Goal: Task Accomplishment & Management: Use online tool/utility

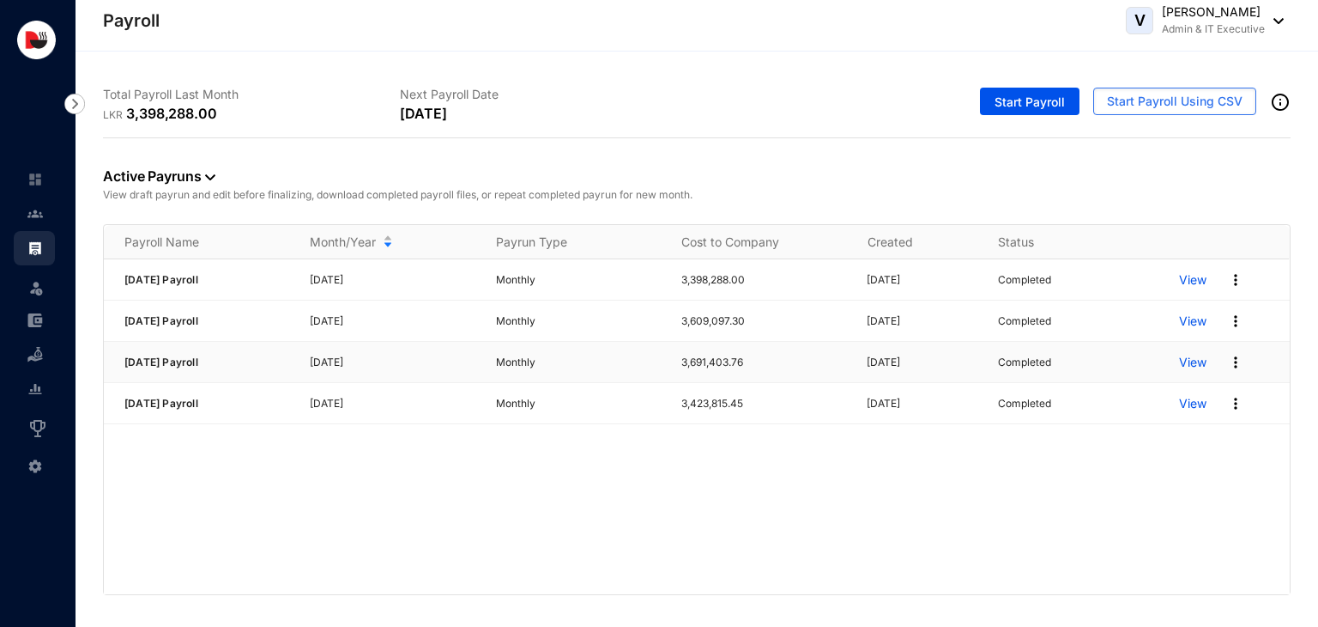
click at [1198, 362] on p "View" at bounding box center [1192, 362] width 27 height 17
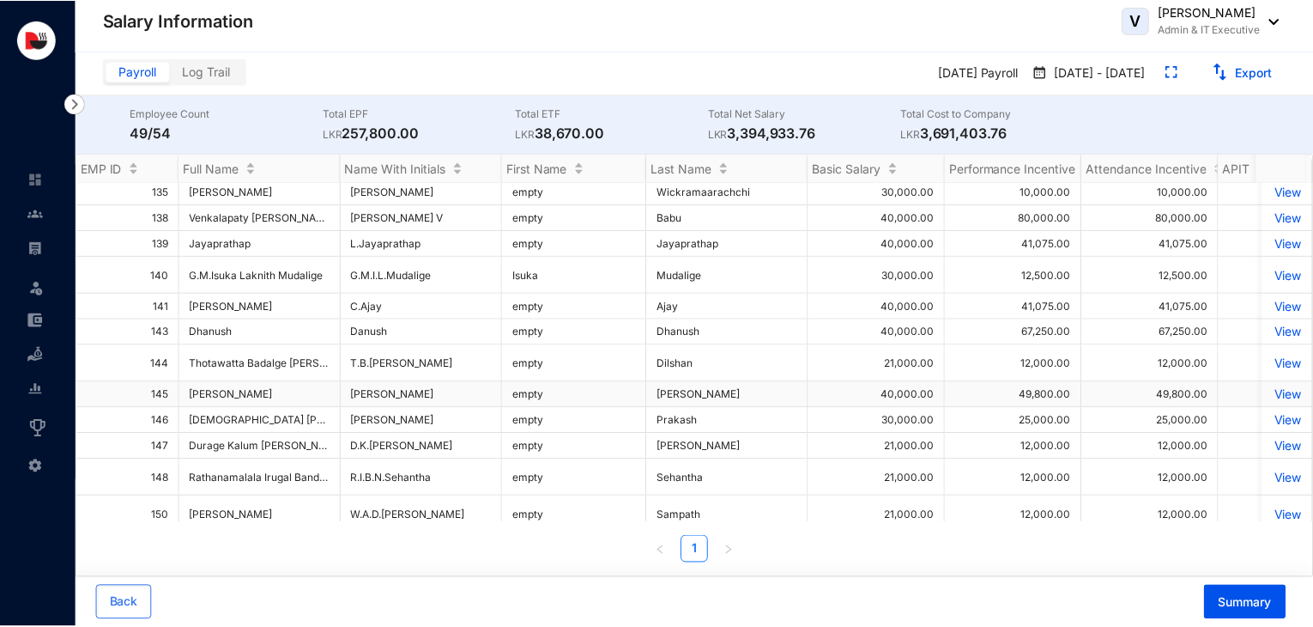
scroll to position [841, 0]
click at [1276, 389] on p "View" at bounding box center [1291, 393] width 30 height 15
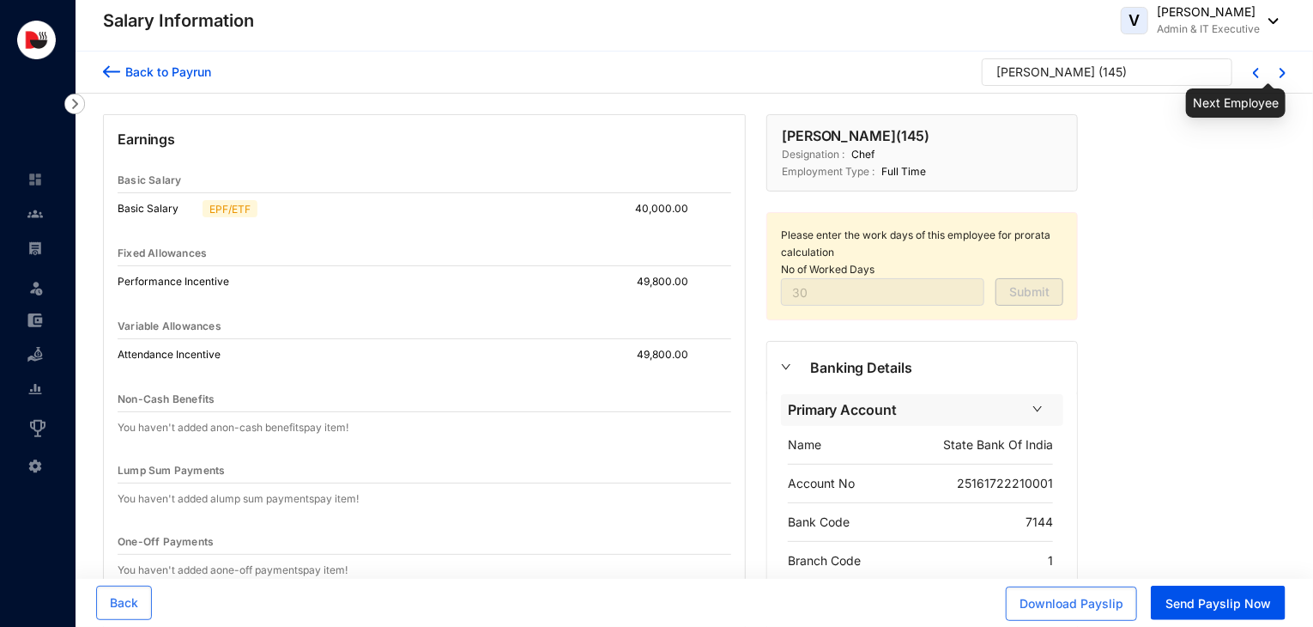
click at [1284, 75] on img at bounding box center [1283, 73] width 6 height 10
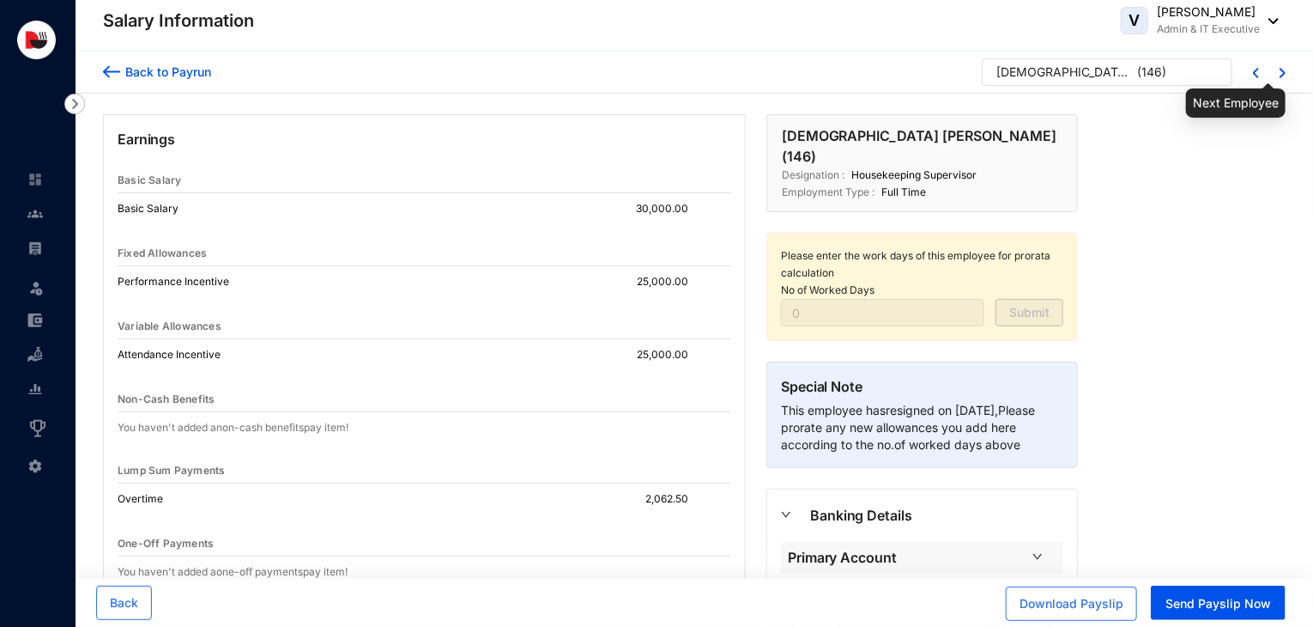
click at [1284, 75] on img at bounding box center [1283, 73] width 6 height 10
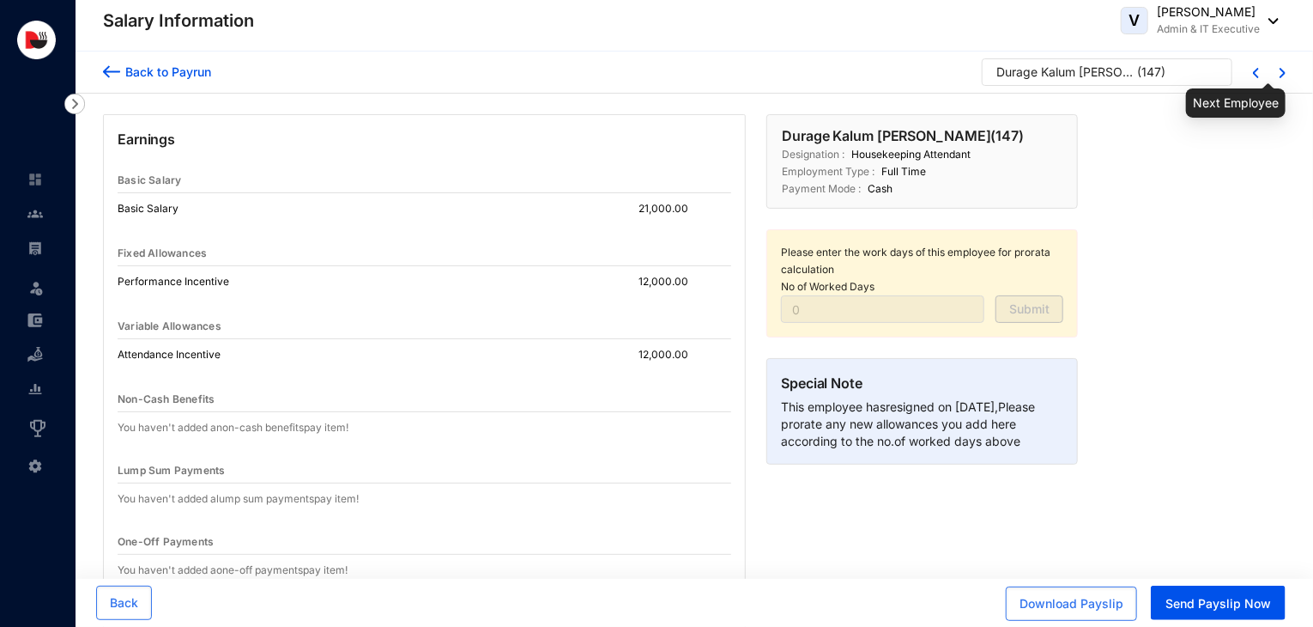
click at [1284, 75] on img at bounding box center [1283, 73] width 6 height 10
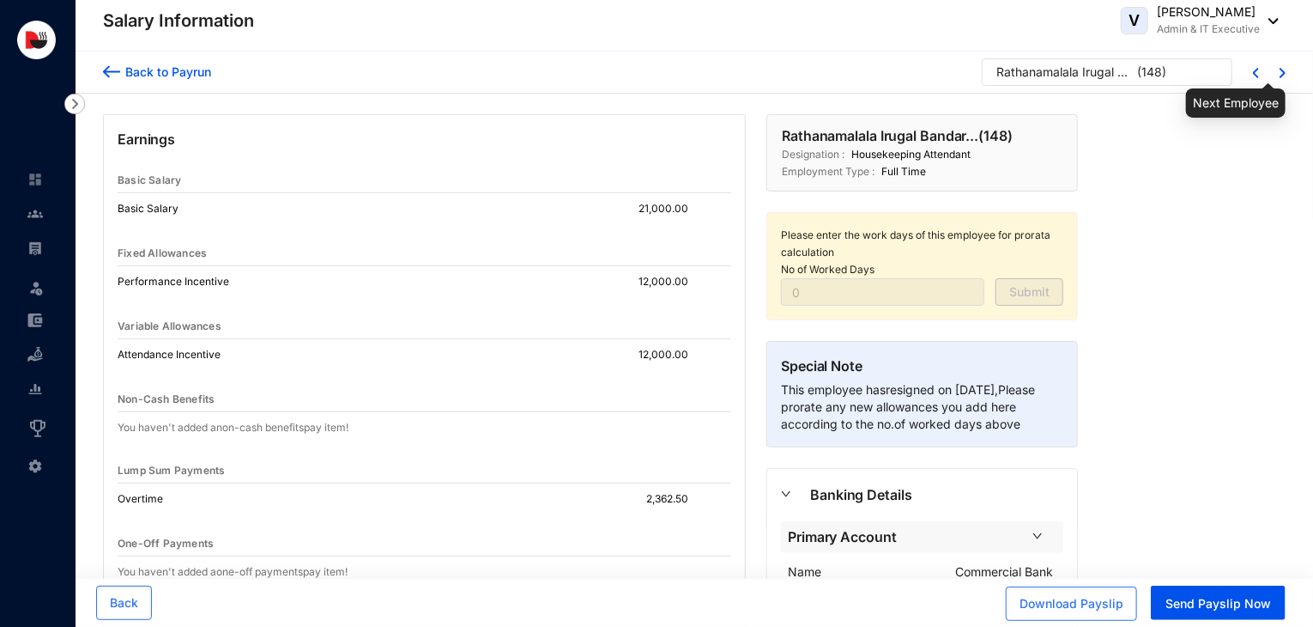
click at [1284, 75] on img at bounding box center [1283, 73] width 6 height 10
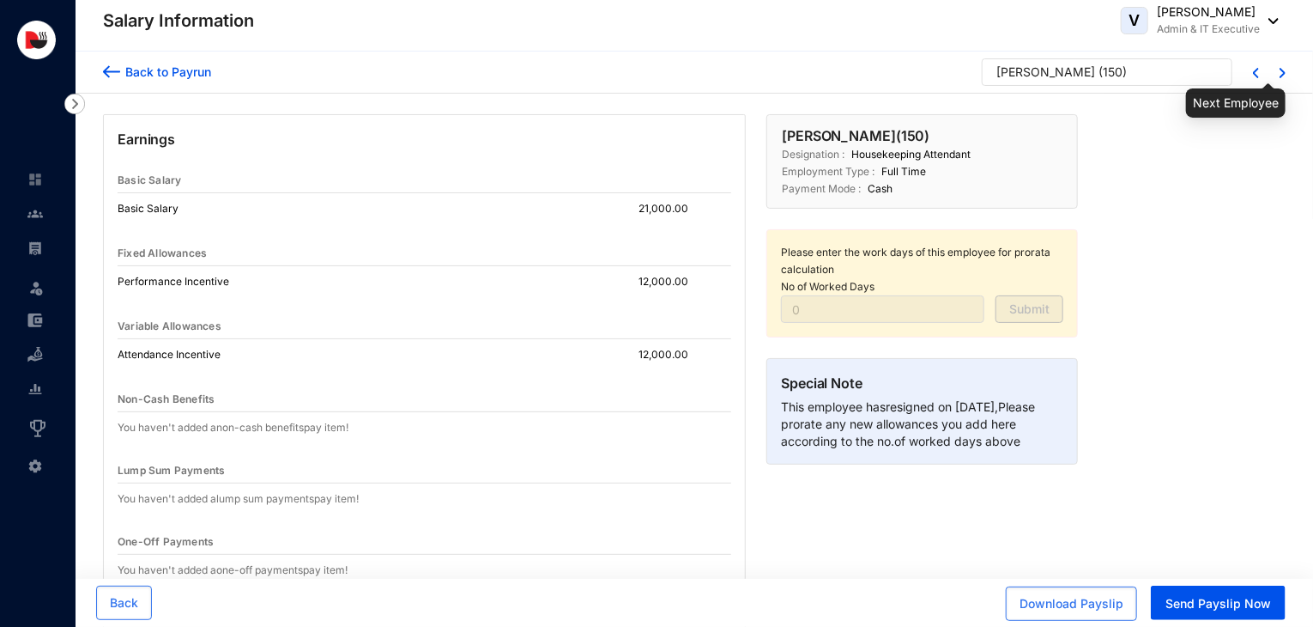
click at [1284, 75] on img at bounding box center [1283, 73] width 6 height 10
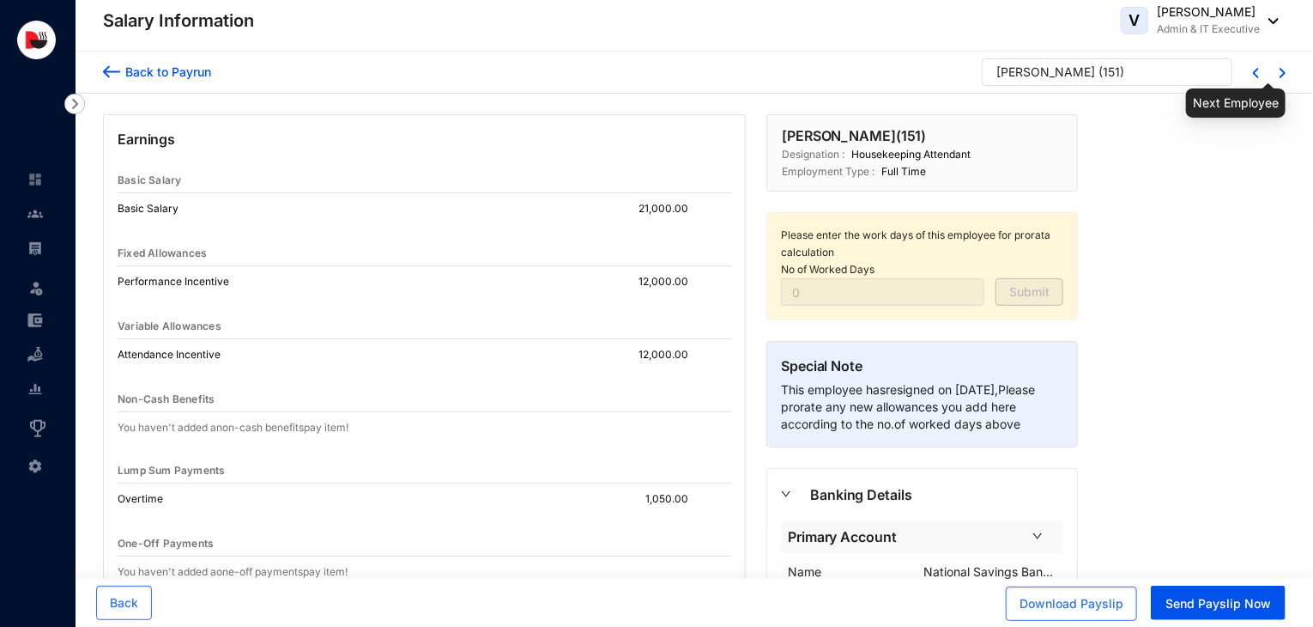
click at [1284, 75] on img at bounding box center [1283, 73] width 6 height 10
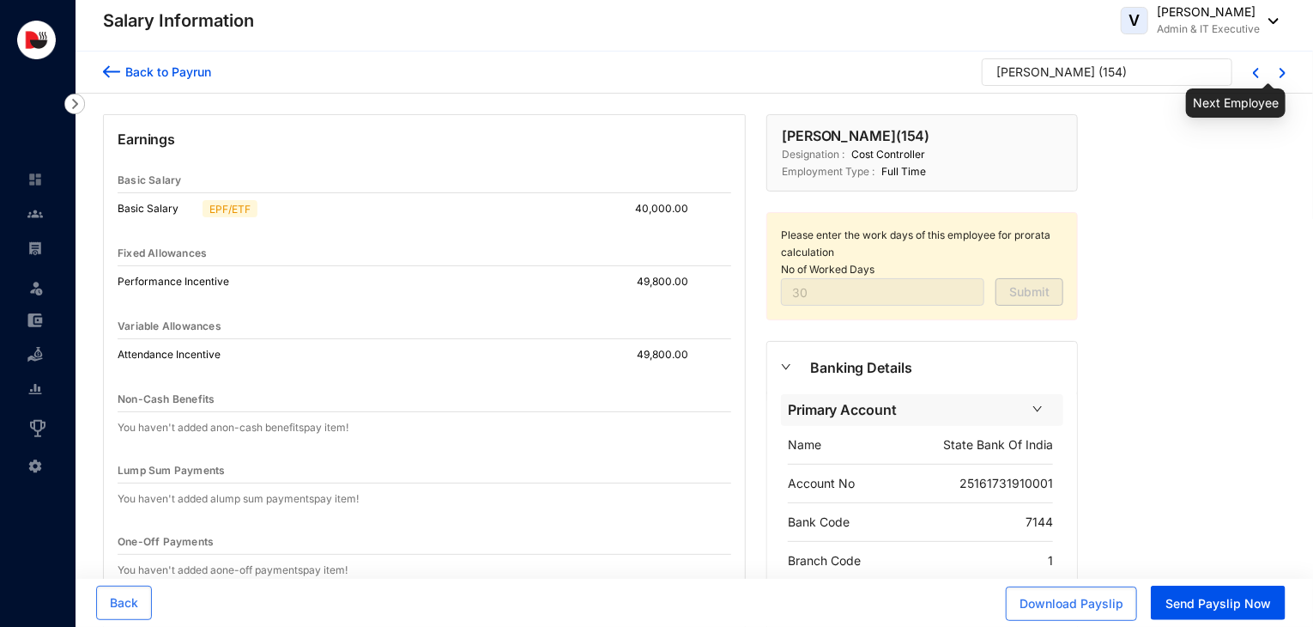
click at [1284, 75] on img at bounding box center [1283, 73] width 6 height 10
type input "0"
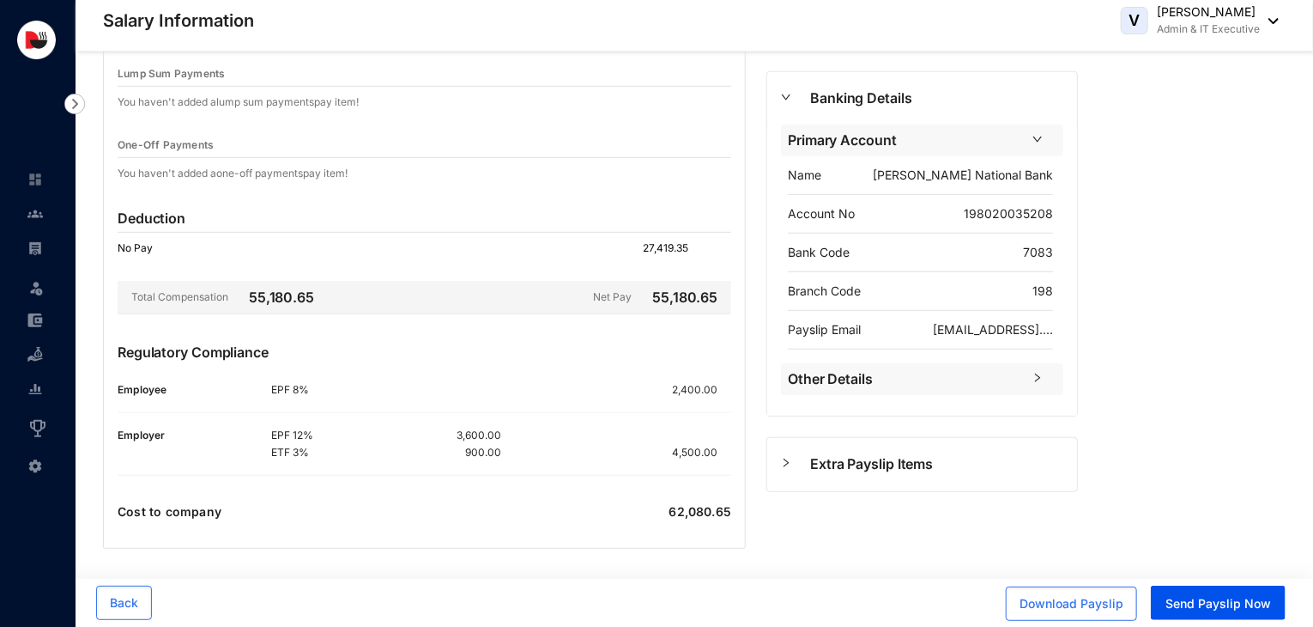
scroll to position [397, 0]
click at [1196, 599] on span "Send Payslip Now" at bounding box center [1219, 603] width 106 height 17
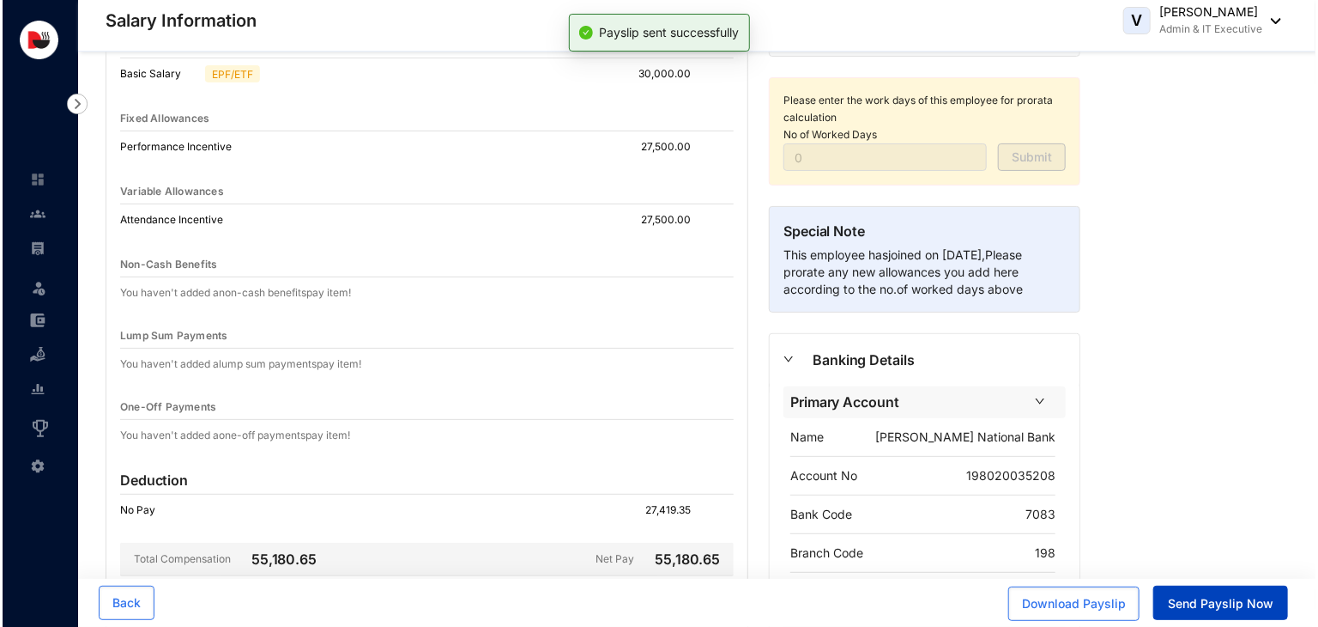
scroll to position [0, 0]
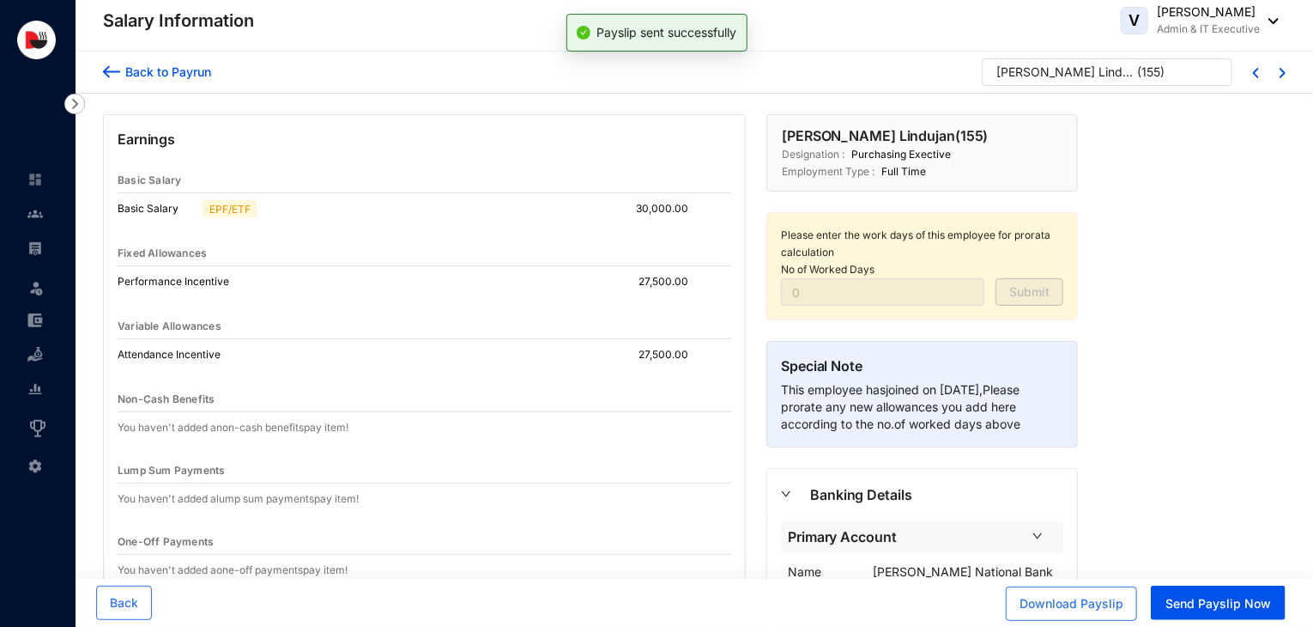
click at [171, 79] on div "Back to Payrun" at bounding box center [165, 72] width 91 height 18
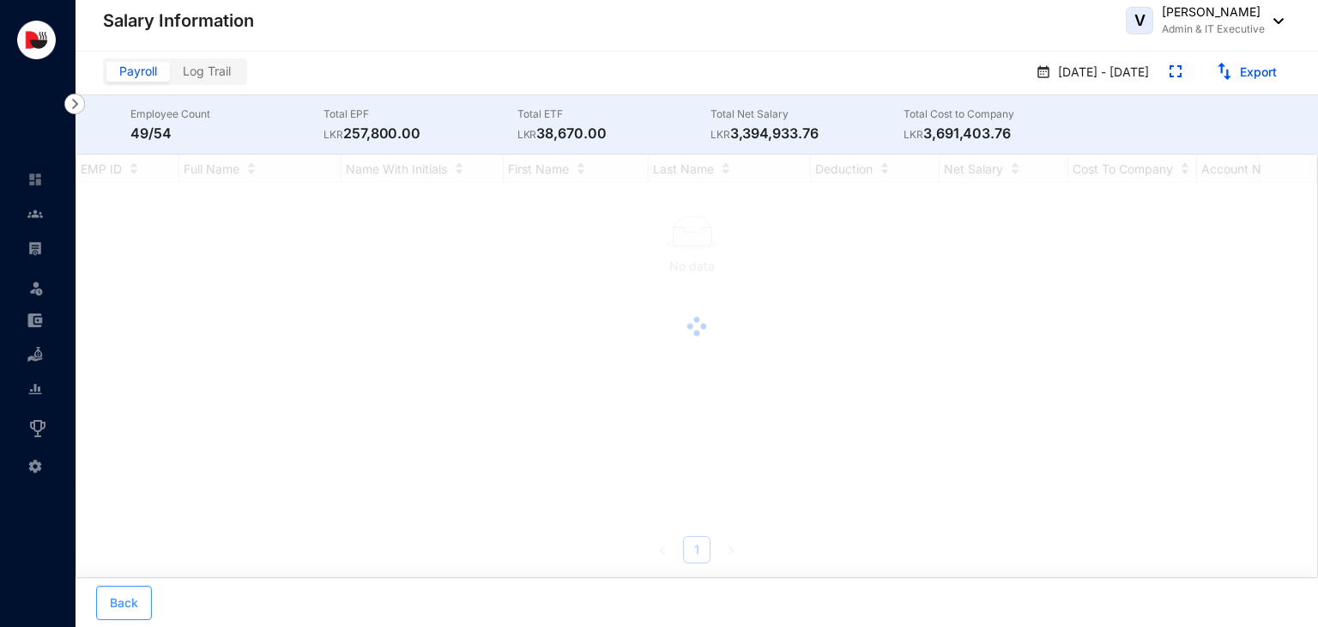
click at [127, 603] on span "Back" at bounding box center [124, 602] width 28 height 17
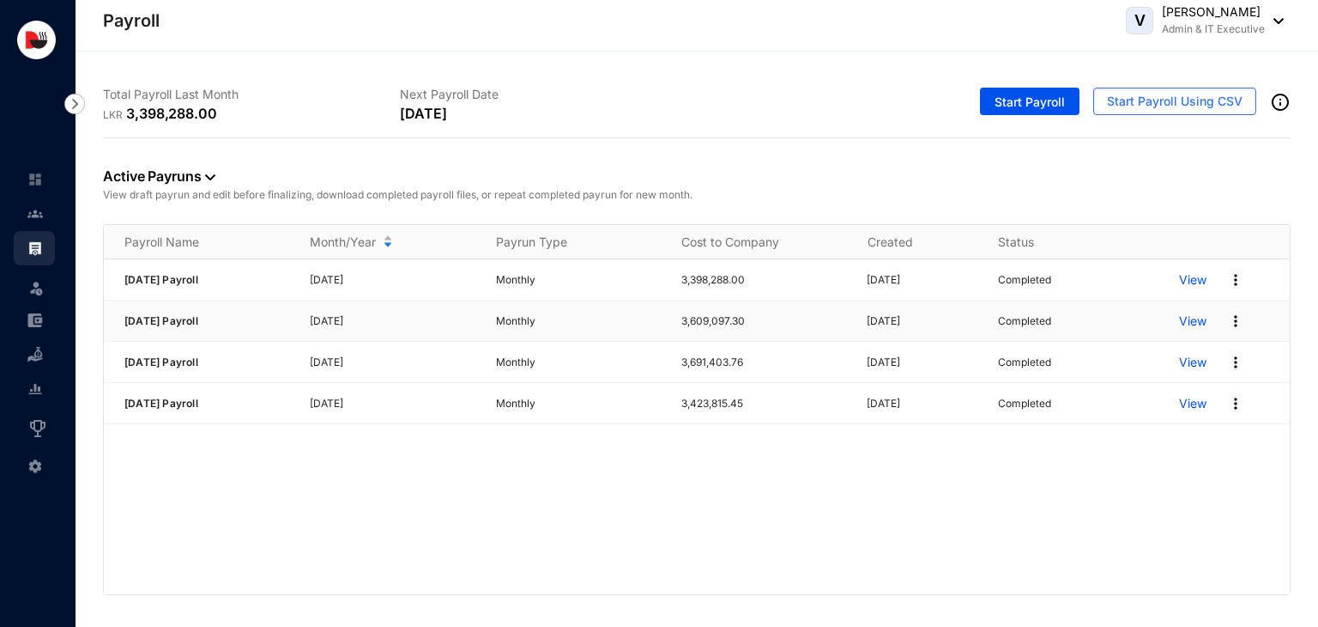
click at [1187, 321] on p "View" at bounding box center [1192, 320] width 27 height 17
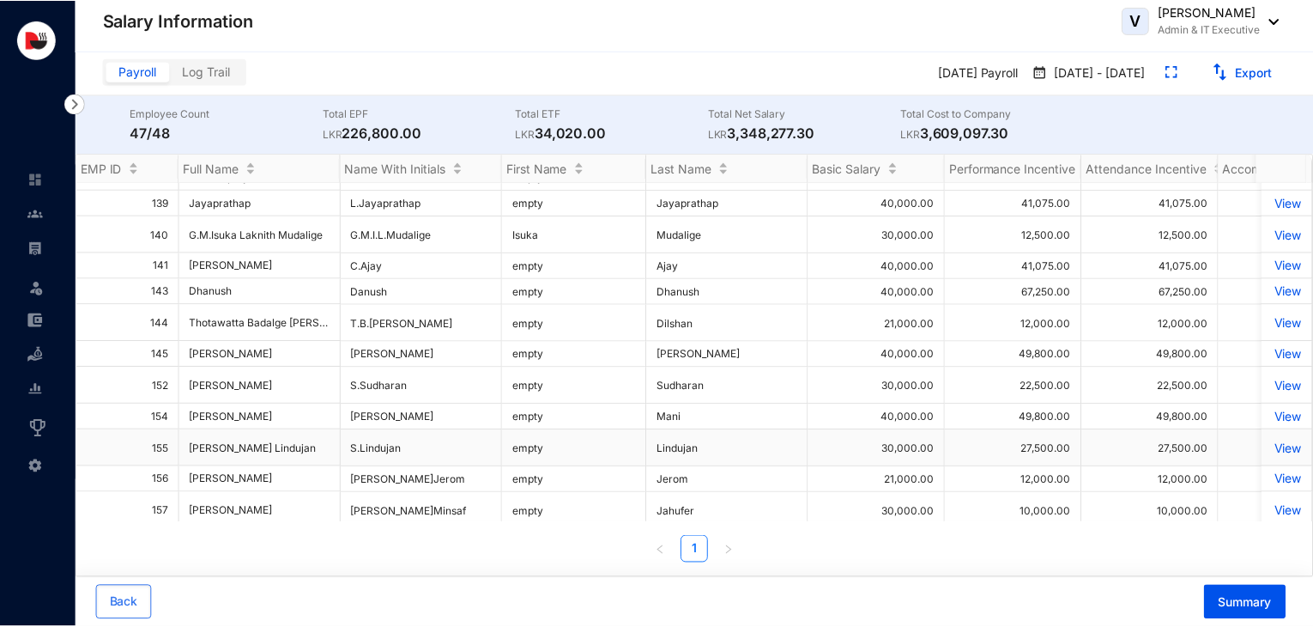
scroll to position [720, 0]
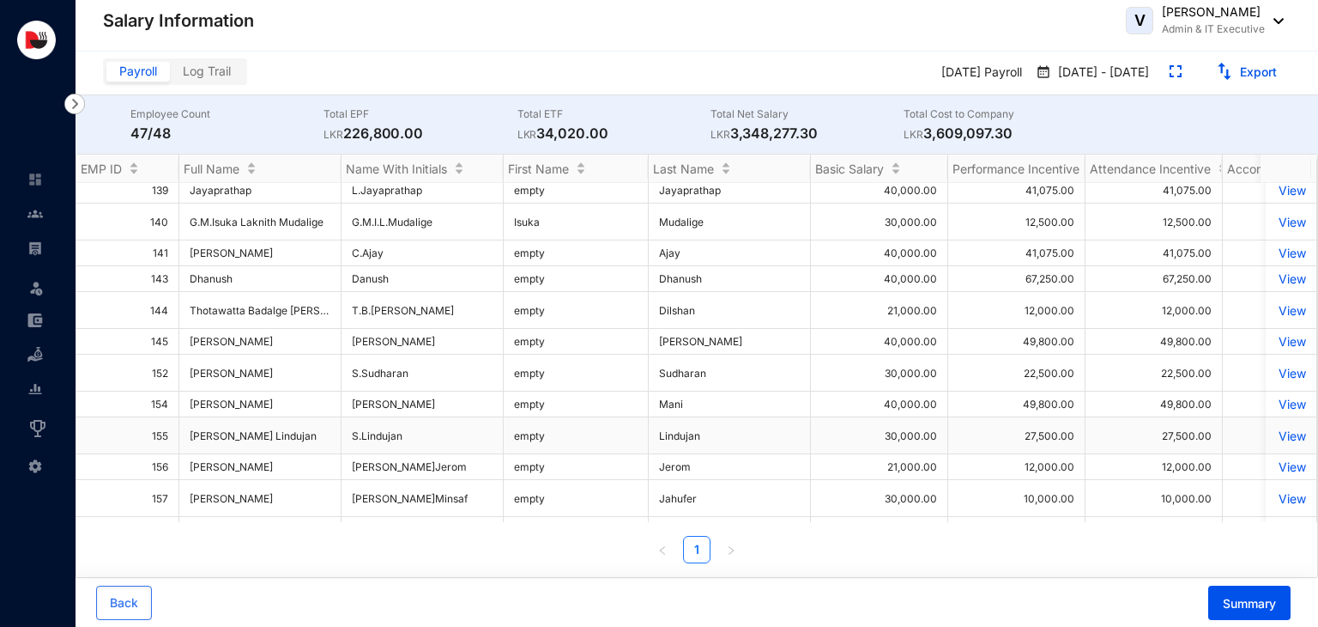
click at [1284, 431] on p "View" at bounding box center [1291, 435] width 30 height 15
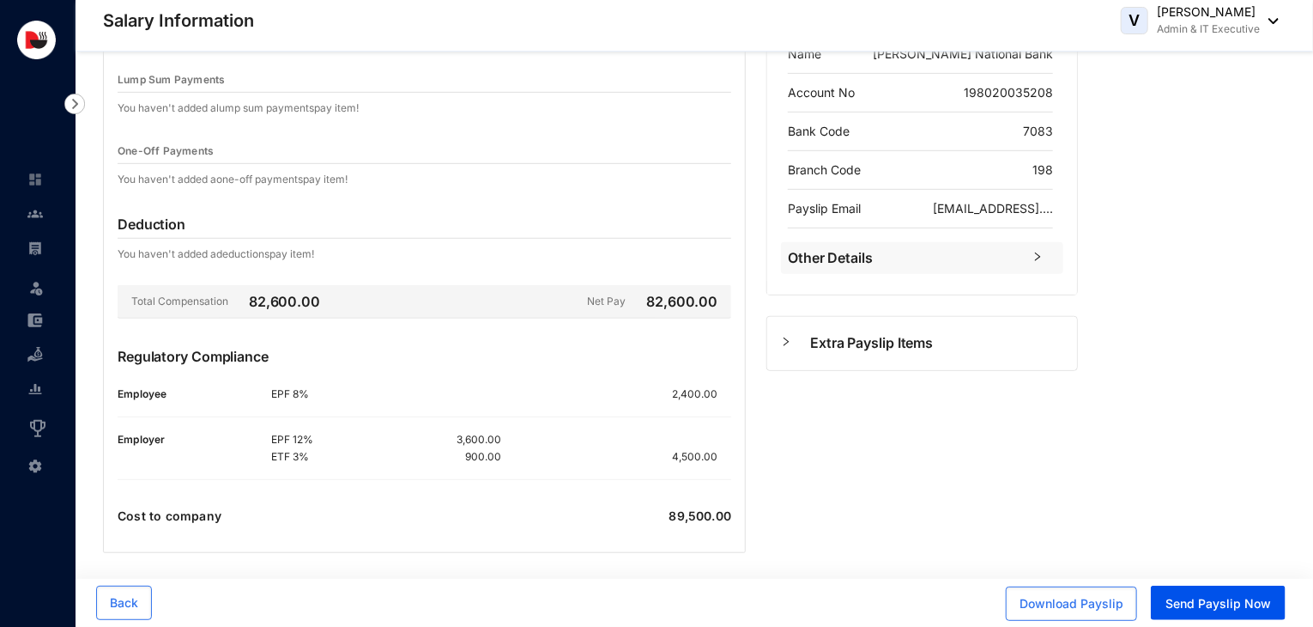
scroll to position [395, 0]
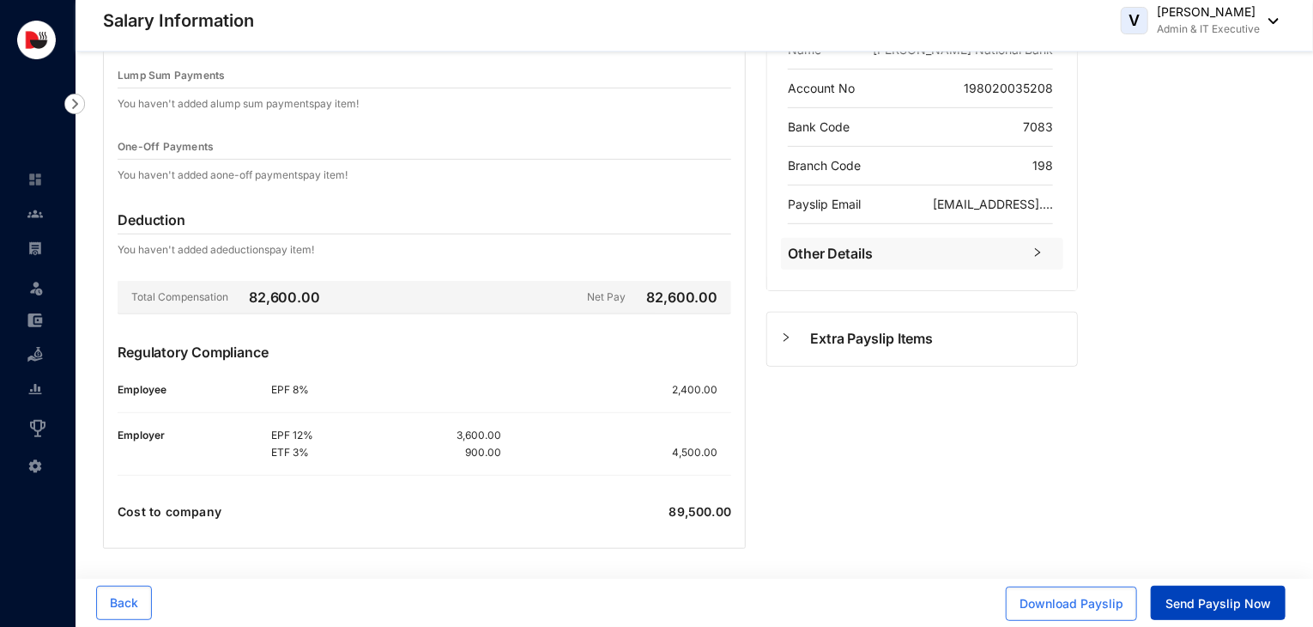
click at [1224, 602] on span "Send Payslip Now" at bounding box center [1219, 603] width 106 height 17
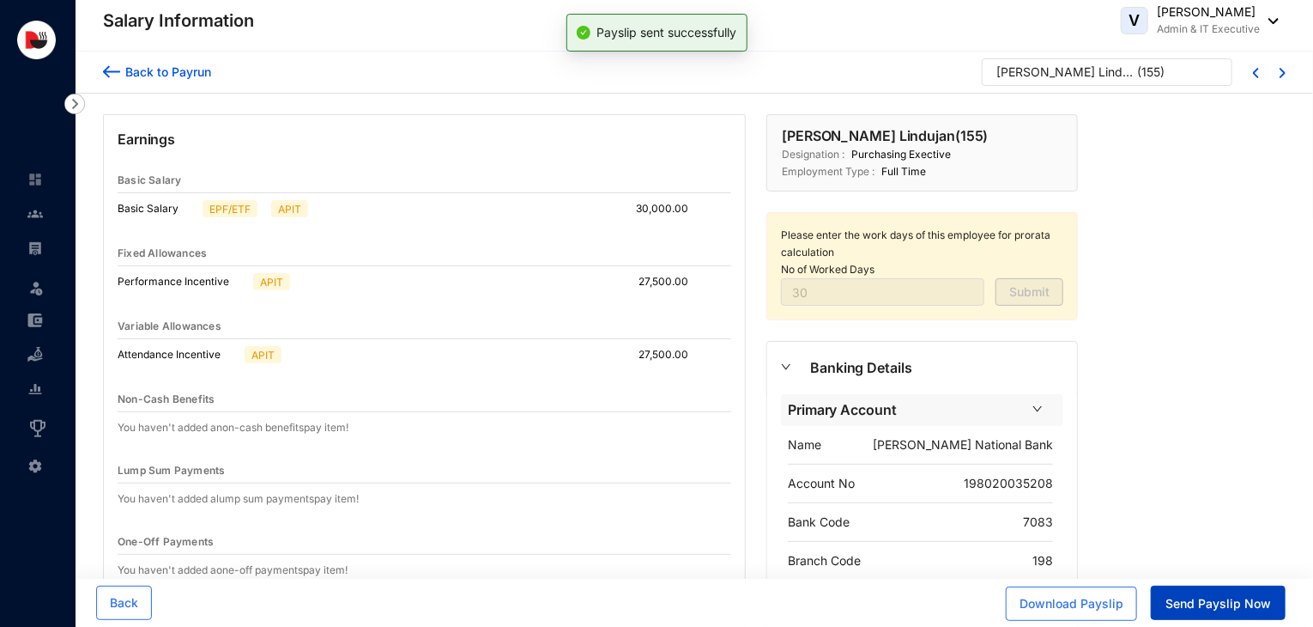
scroll to position [0, 0]
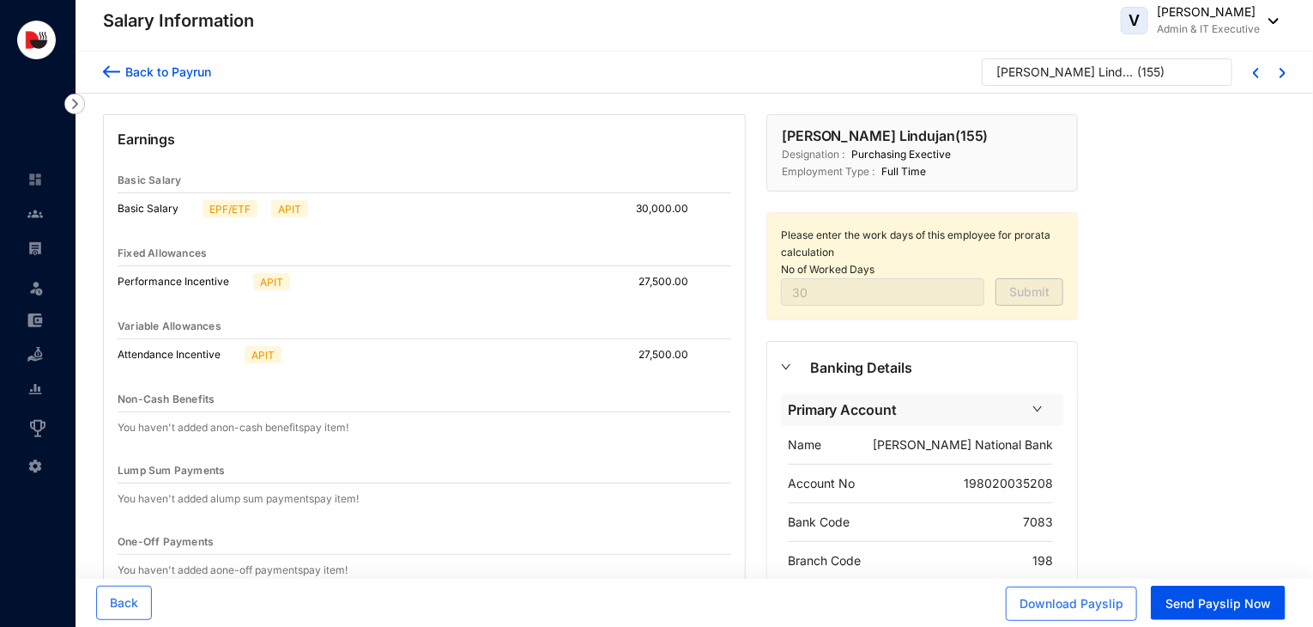
click at [154, 74] on div "Back to Payrun" at bounding box center [165, 72] width 91 height 18
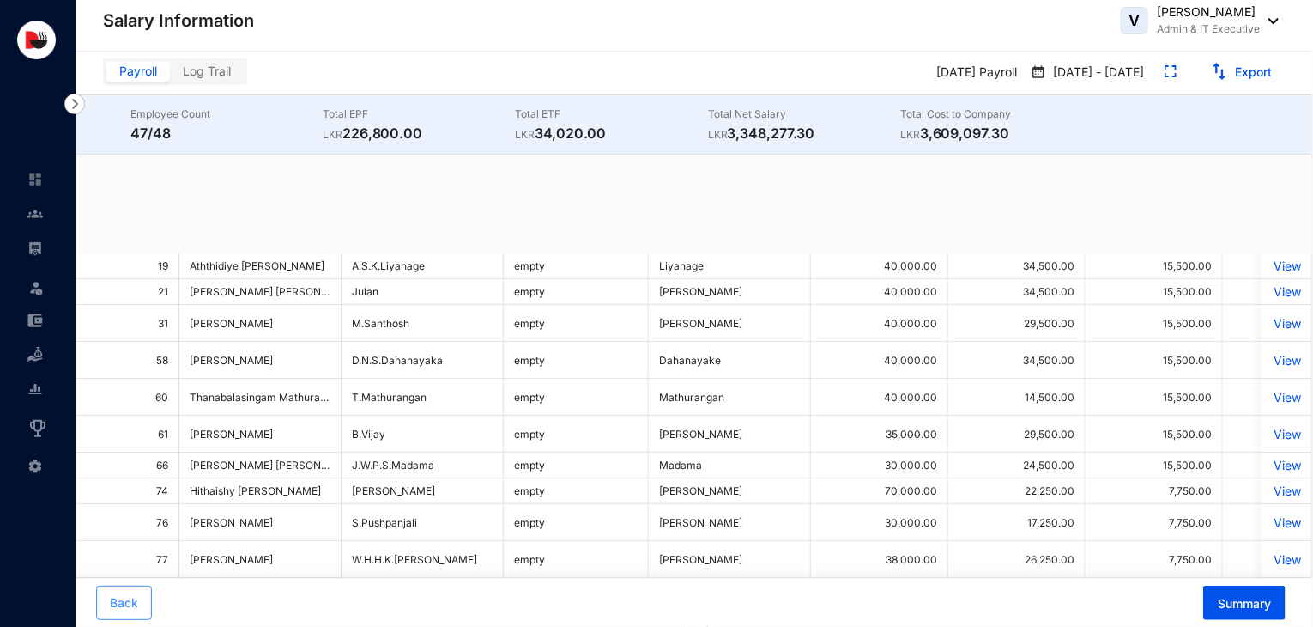
click at [127, 615] on button "Back" at bounding box center [124, 602] width 56 height 34
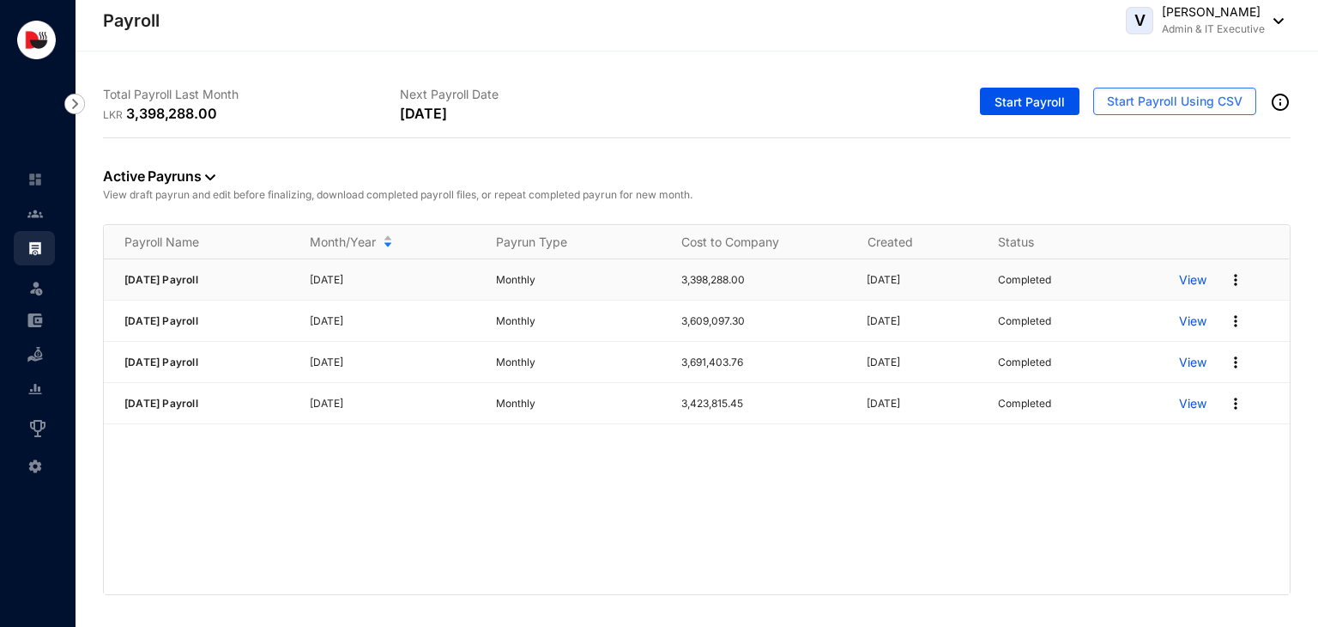
click at [1191, 279] on p "View" at bounding box center [1192, 279] width 27 height 17
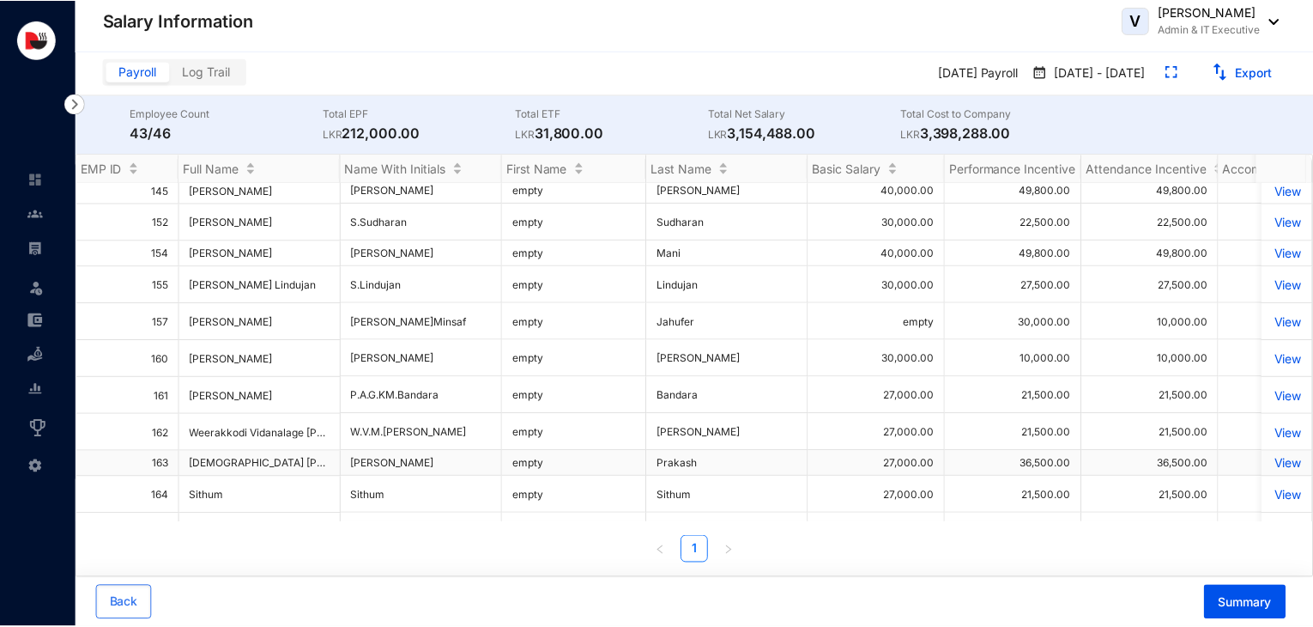
scroll to position [722, 0]
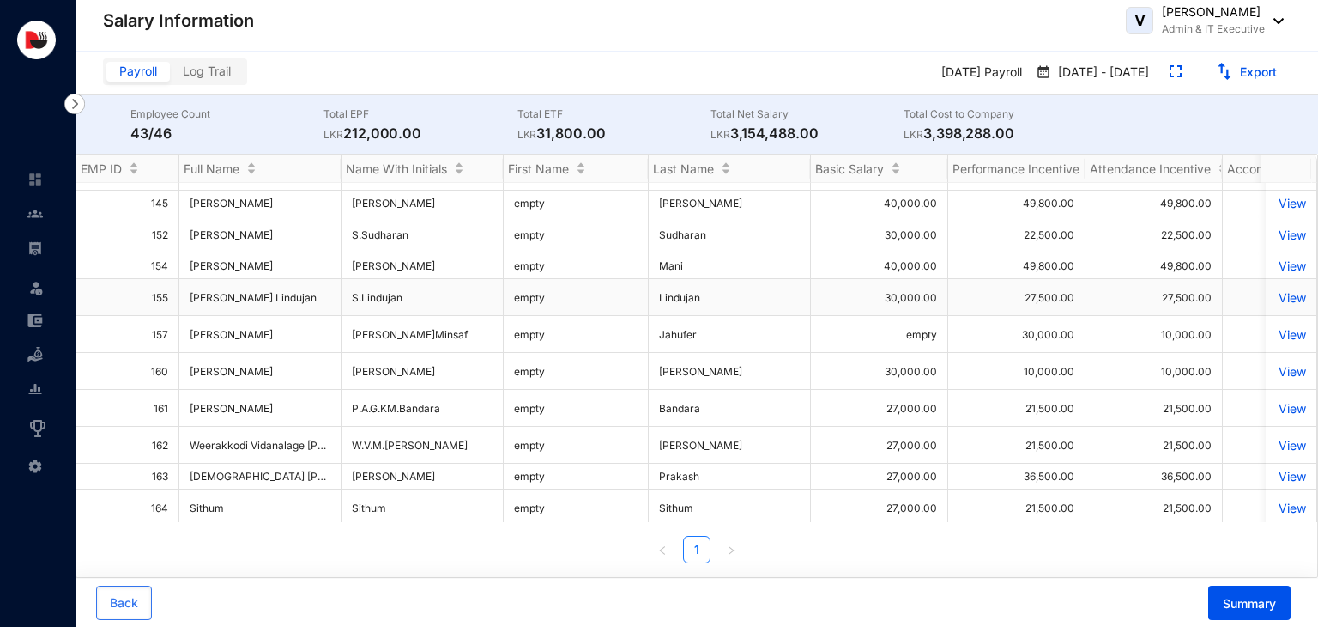
click at [1284, 290] on p "View" at bounding box center [1291, 297] width 30 height 15
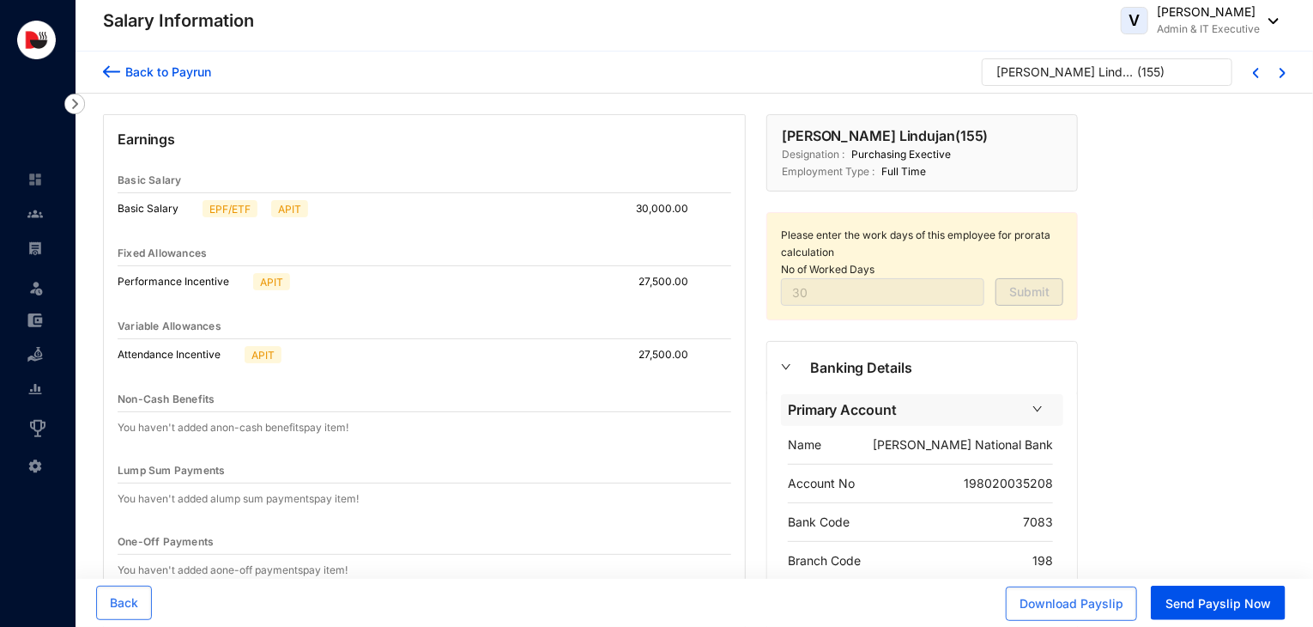
scroll to position [395, 0]
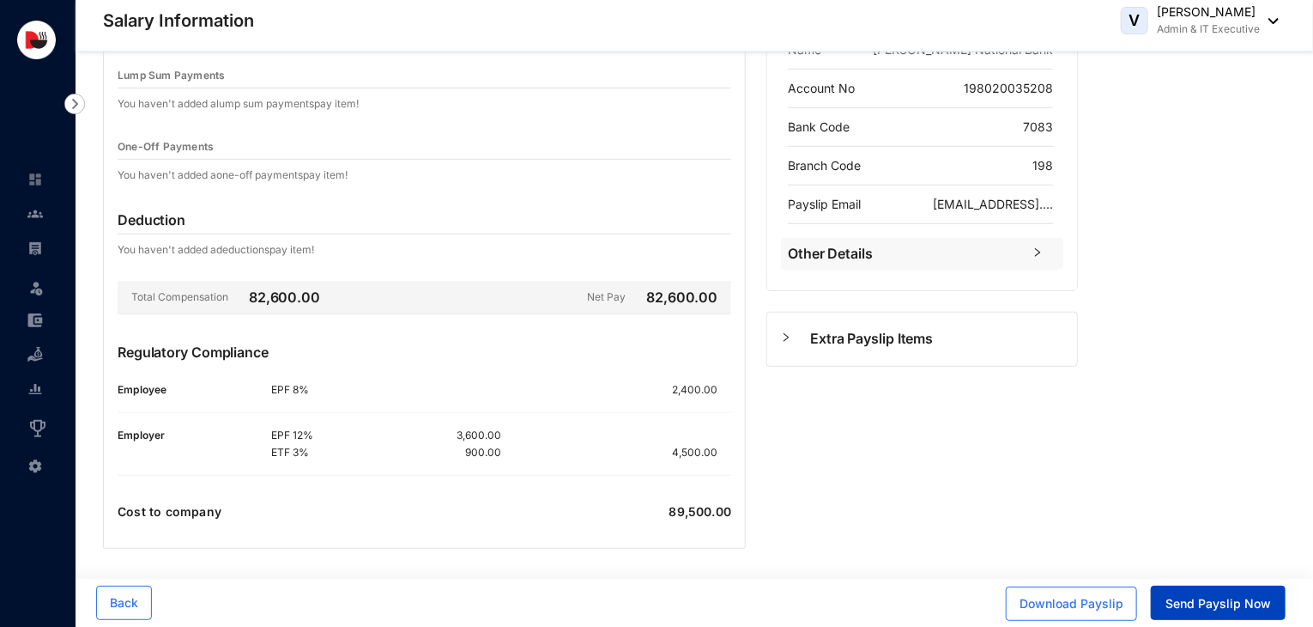
click at [1200, 600] on span "Send Payslip Now" at bounding box center [1219, 603] width 106 height 17
click at [117, 603] on span "Back" at bounding box center [124, 602] width 28 height 17
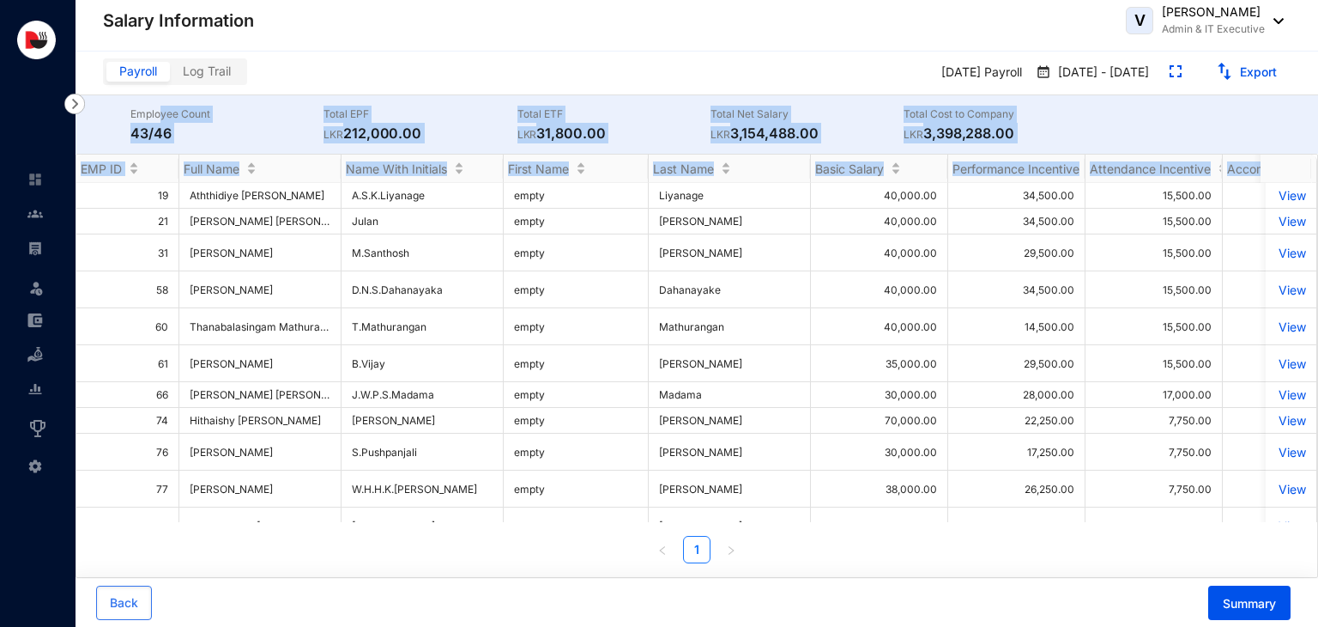
drag, startPoint x: 197, startPoint y: 200, endPoint x: 161, endPoint y: 112, distance: 95.5
click at [131, 601] on span "Back" at bounding box center [124, 602] width 28 height 17
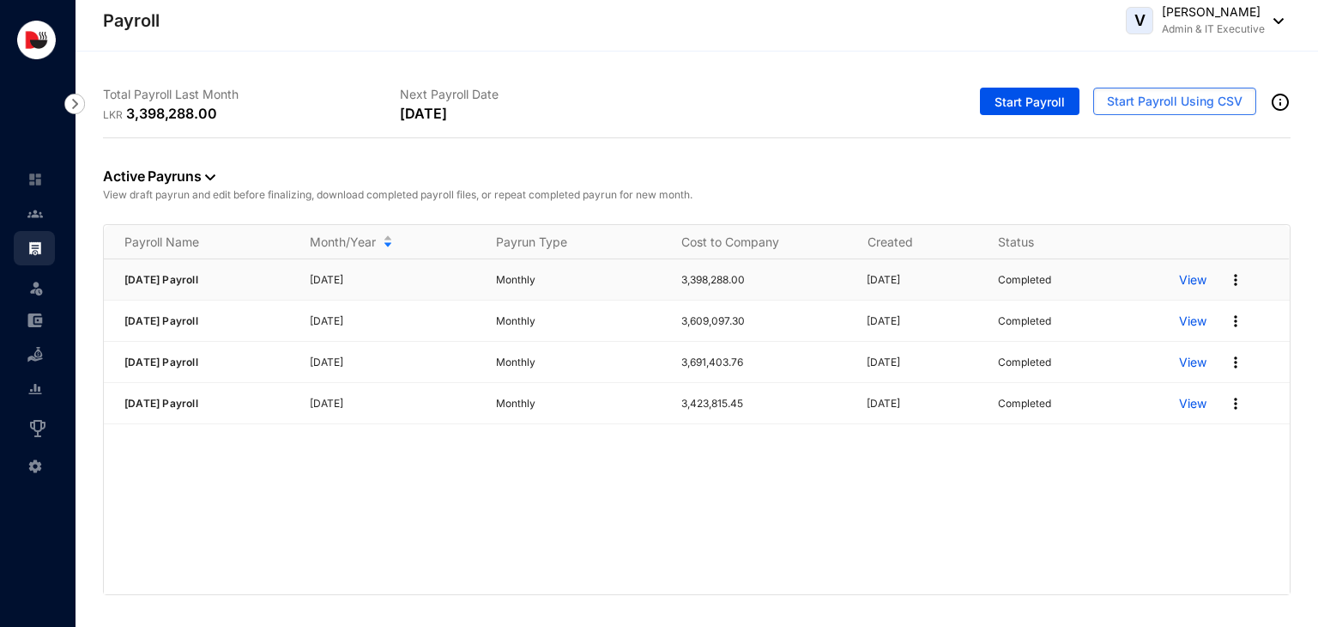
click at [1198, 282] on p "View" at bounding box center [1192, 279] width 27 height 17
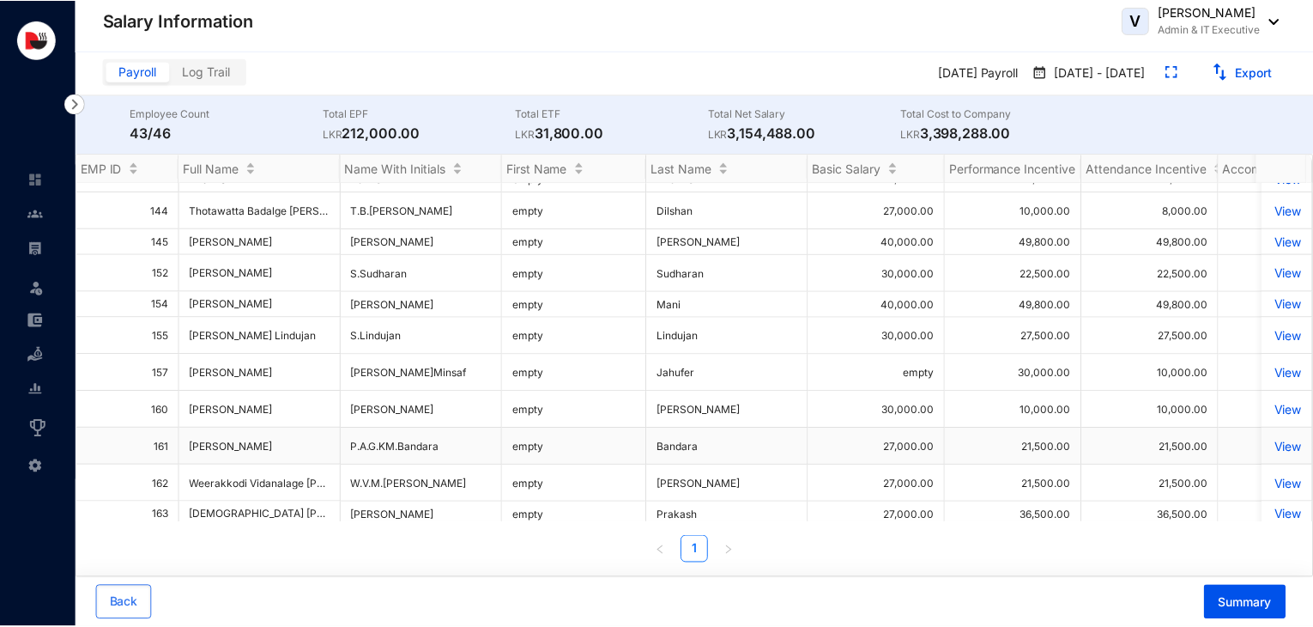
scroll to position [680, 0]
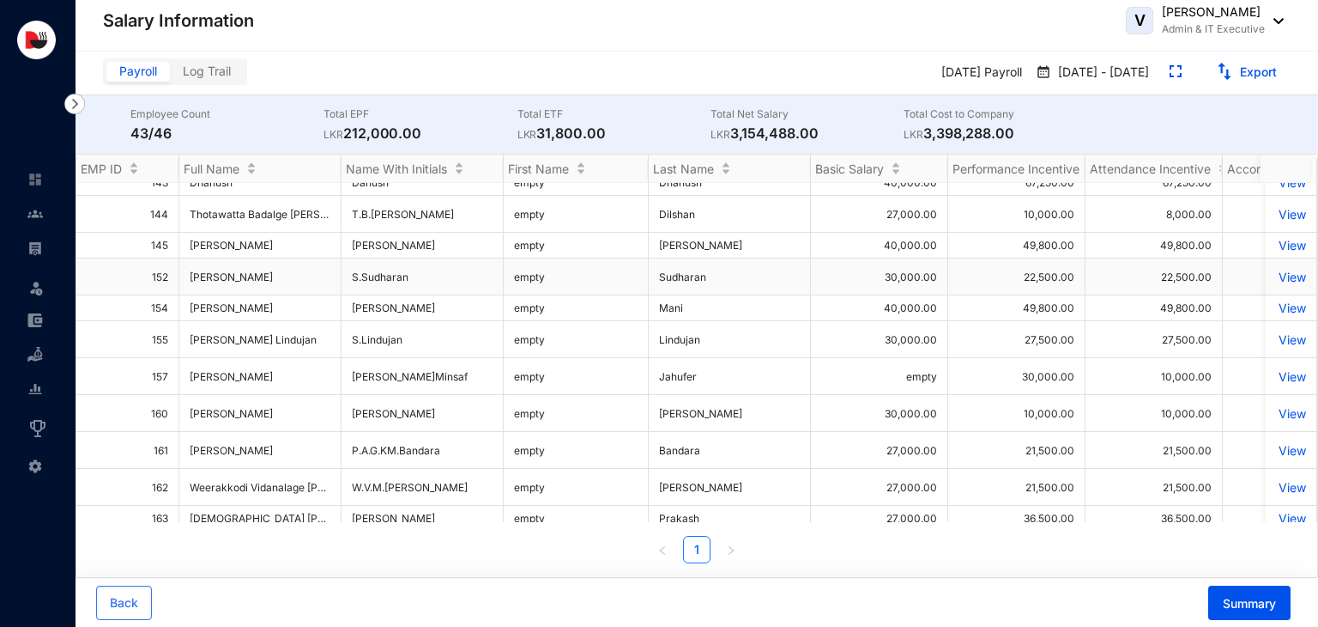
click at [1276, 272] on p "View" at bounding box center [1291, 276] width 30 height 15
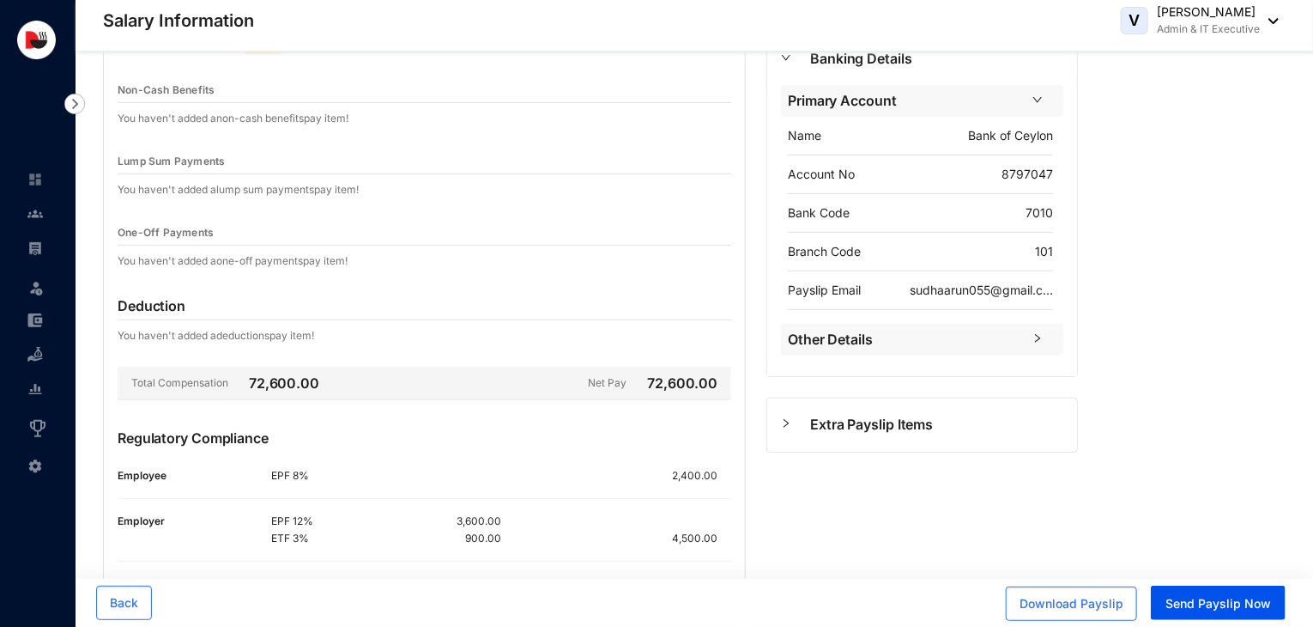
scroll to position [395, 0]
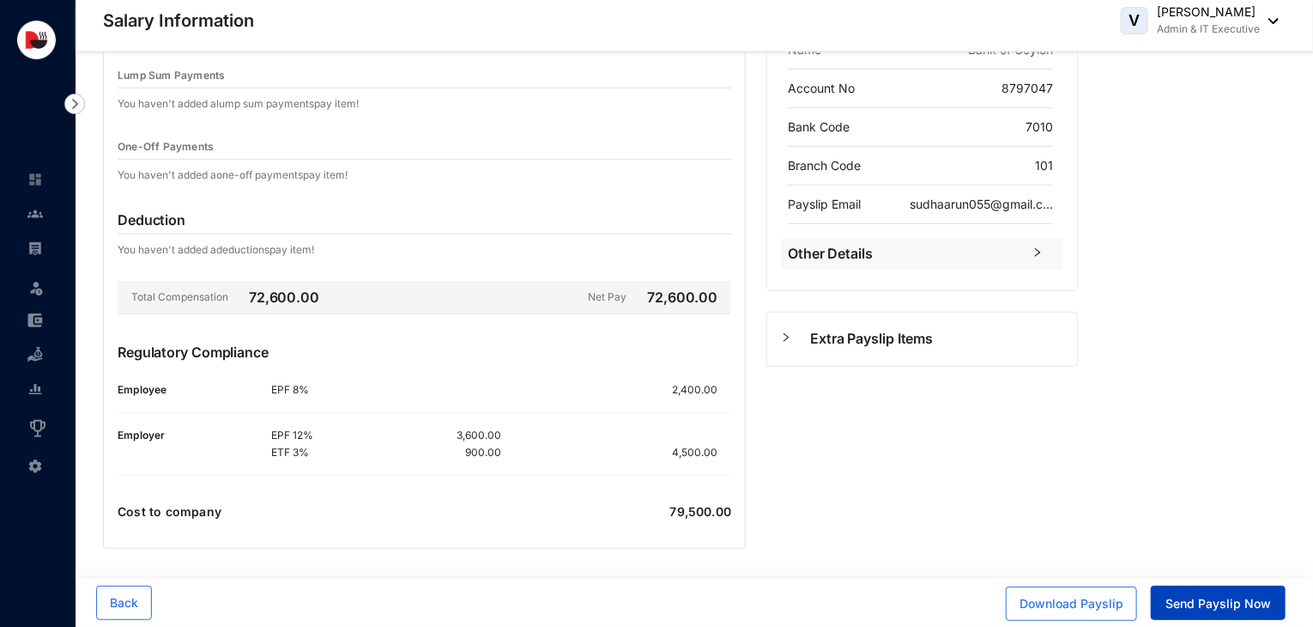
click at [1212, 603] on span "Send Payslip Now" at bounding box center [1219, 603] width 106 height 17
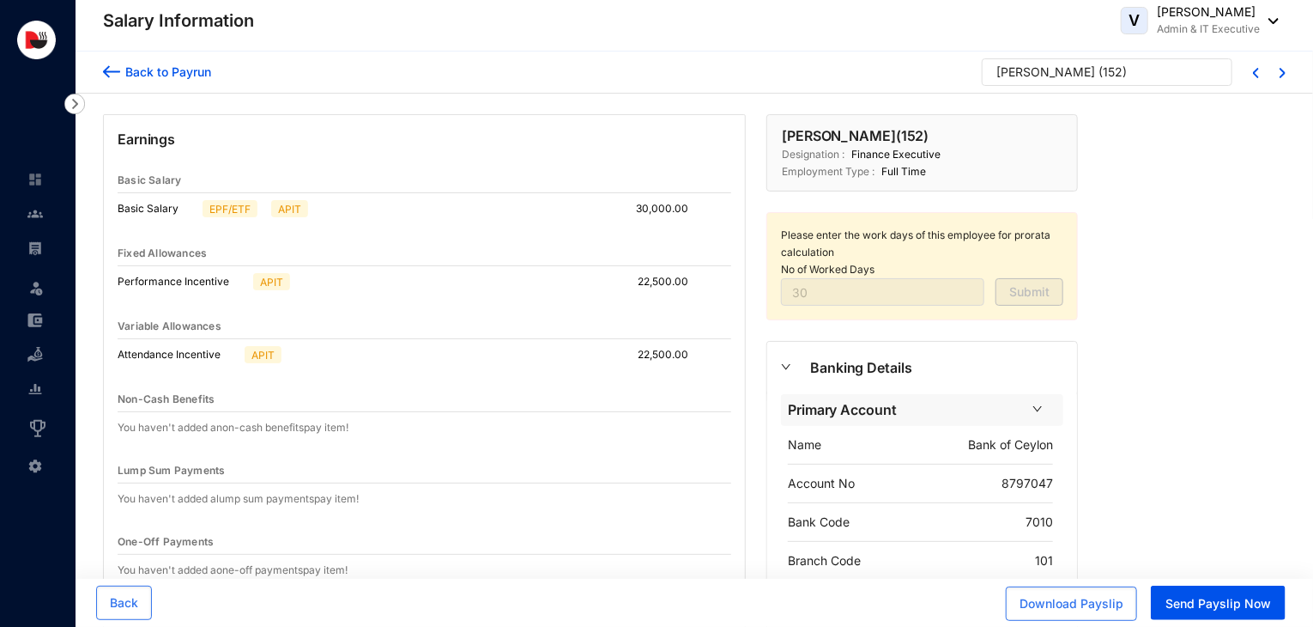
click at [126, 65] on div "Back to Payrun" at bounding box center [165, 72] width 91 height 18
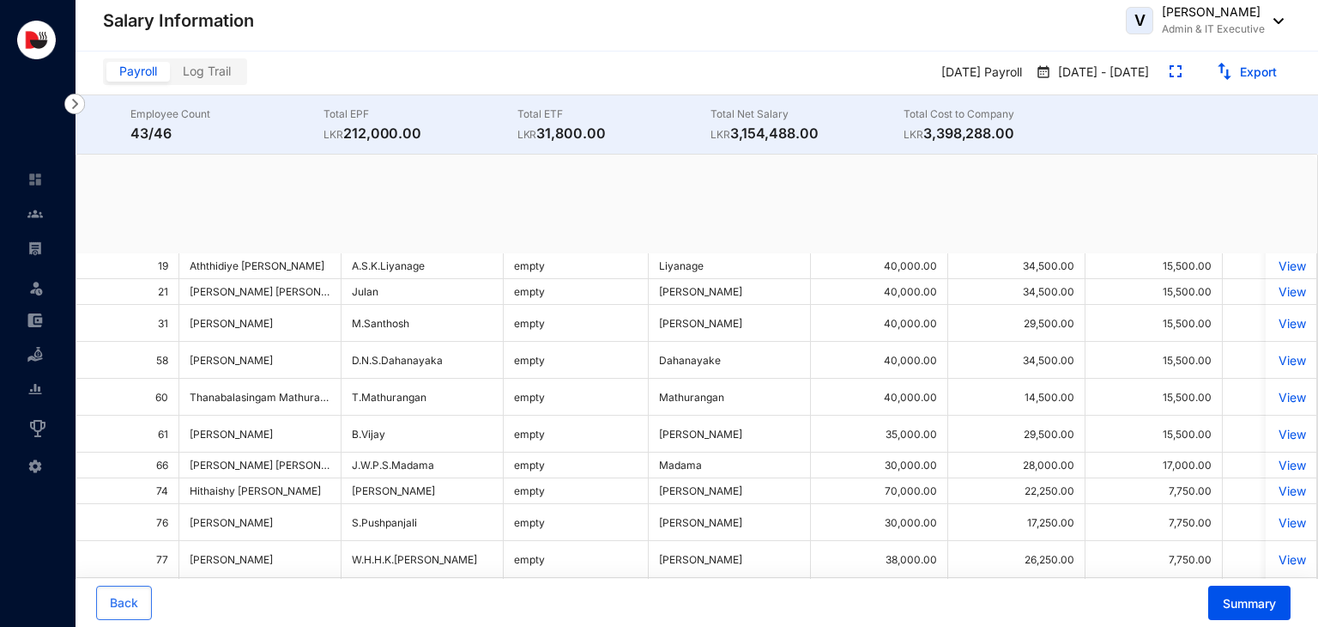
click at [37, 183] on img at bounding box center [34, 179] width 15 height 15
